Goal: Check status: Check status

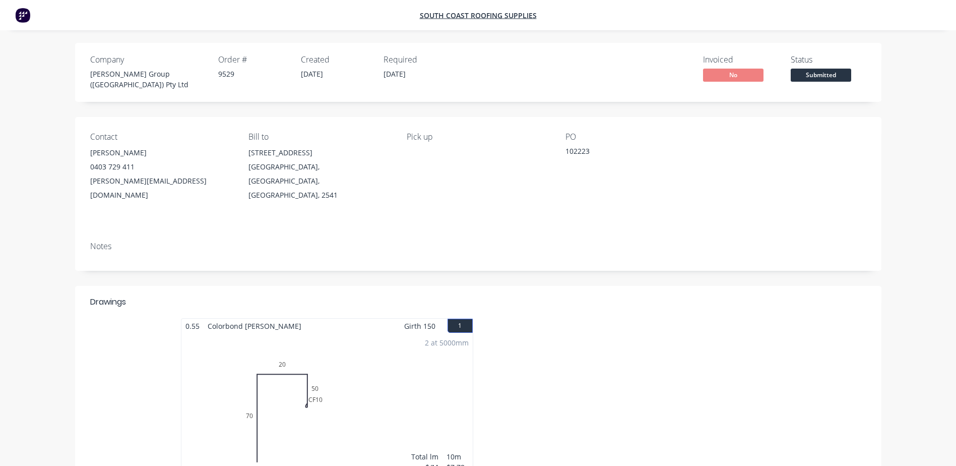
scroll to position [50, 0]
drag, startPoint x: 438, startPoint y: 303, endPoint x: 173, endPoint y: 306, distance: 265.6
click at [173, 318] on div "0.55 Colorbond Shale Grey Girth 150 1 0 70 20 CF 10 50 0 70 20 CF 10 50 2 at 50…" at bounding box center [478, 407] width 806 height 179
copy div "0.55 Colorbond Shale Grey Girth 150"
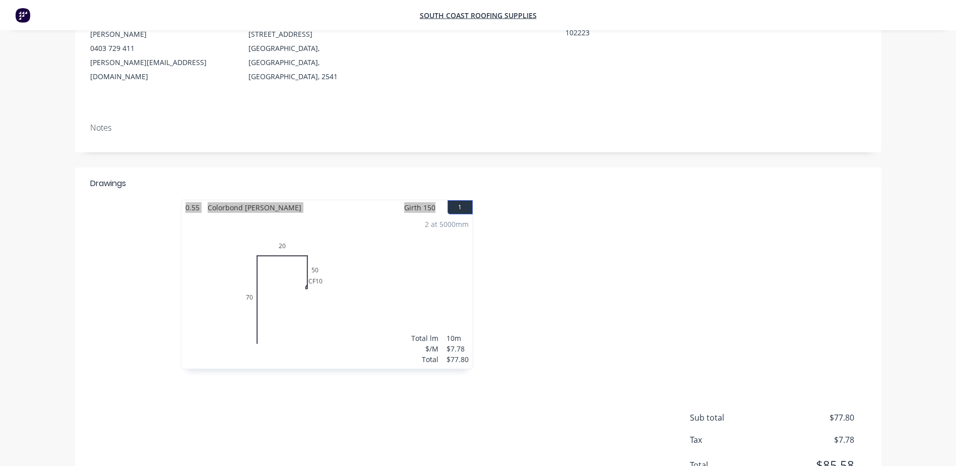
scroll to position [151, 0]
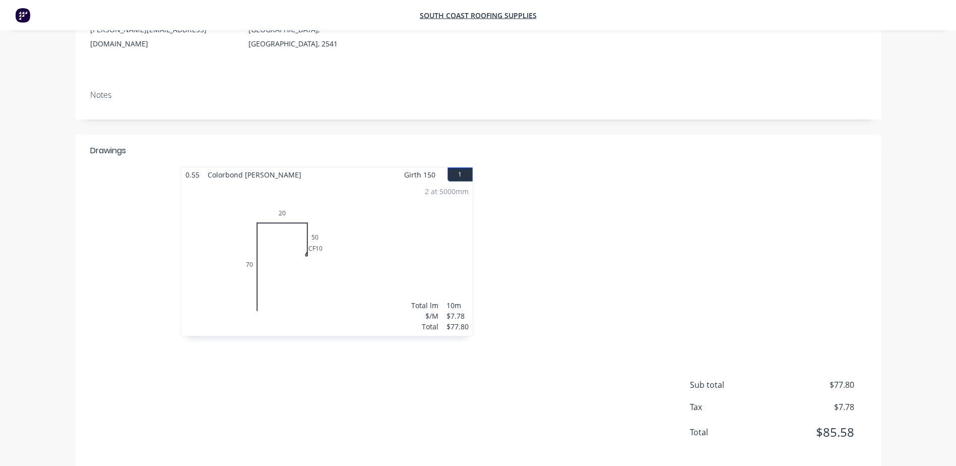
click at [390, 88] on div "Notes" at bounding box center [478, 100] width 806 height 37
